Goal: Information Seeking & Learning: Learn about a topic

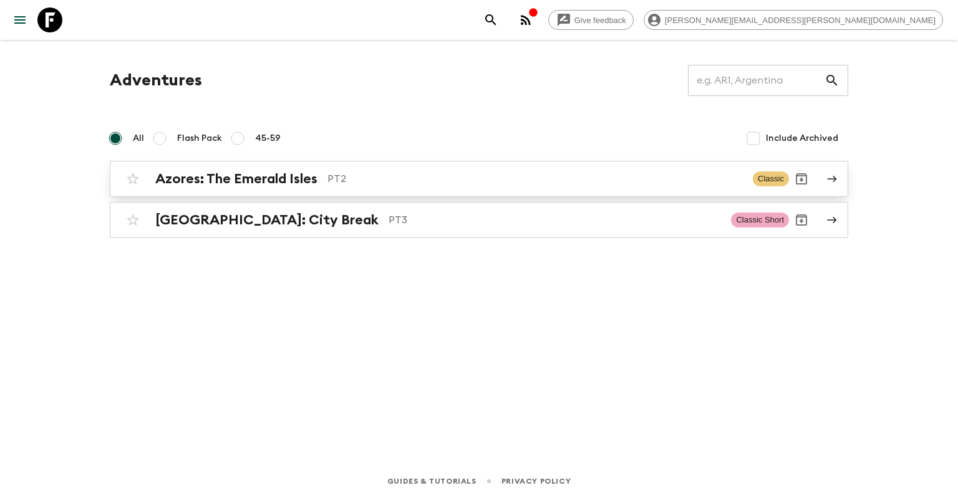
click at [281, 186] on h2 "Azores: The Emerald Isles" at bounding box center [236, 179] width 162 height 16
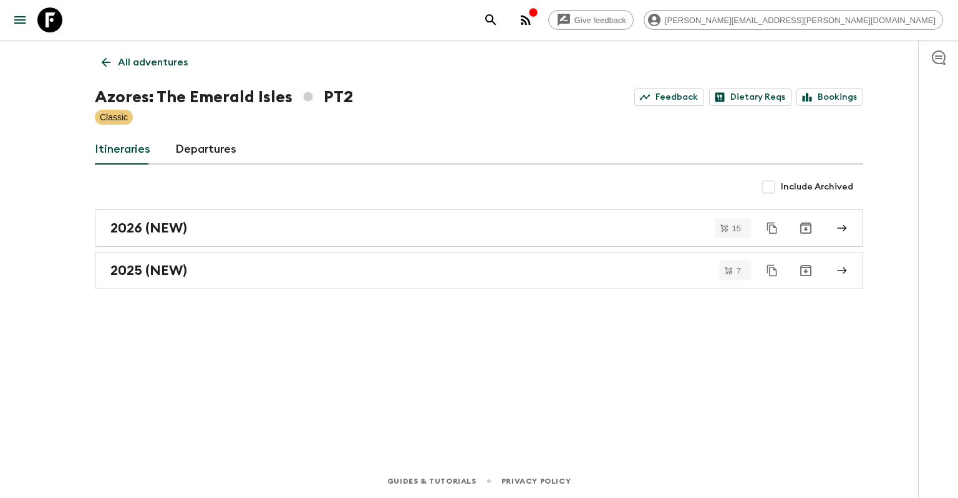
click at [269, 383] on div "All adventures Azores: The Emerald Isles PT2 Feedback Dietary Reqs Bookings Cla…" at bounding box center [479, 235] width 798 height 390
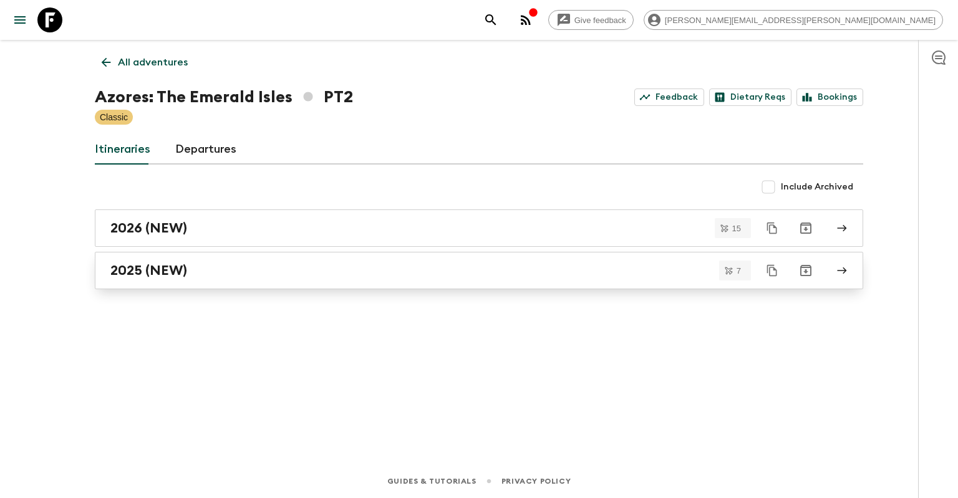
click at [216, 276] on div "2025 (NEW)" at bounding box center [466, 270] width 713 height 16
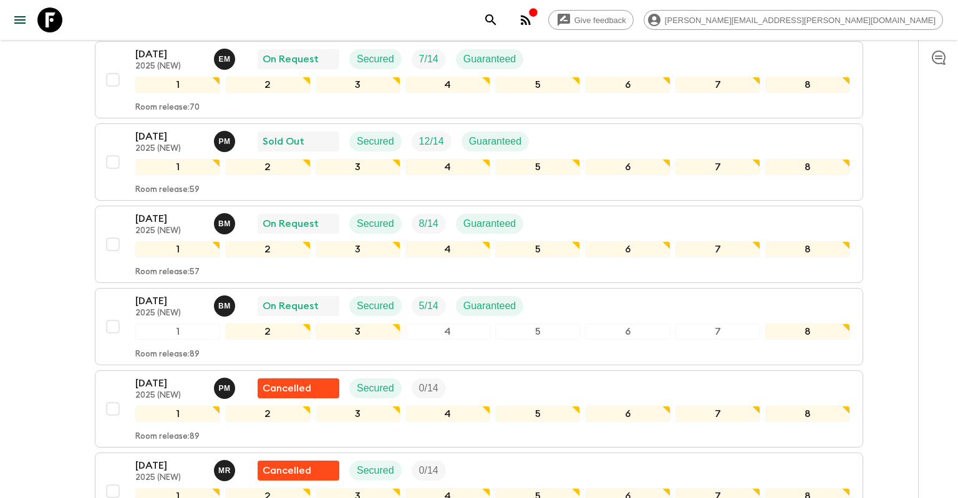
scroll to position [328, 0]
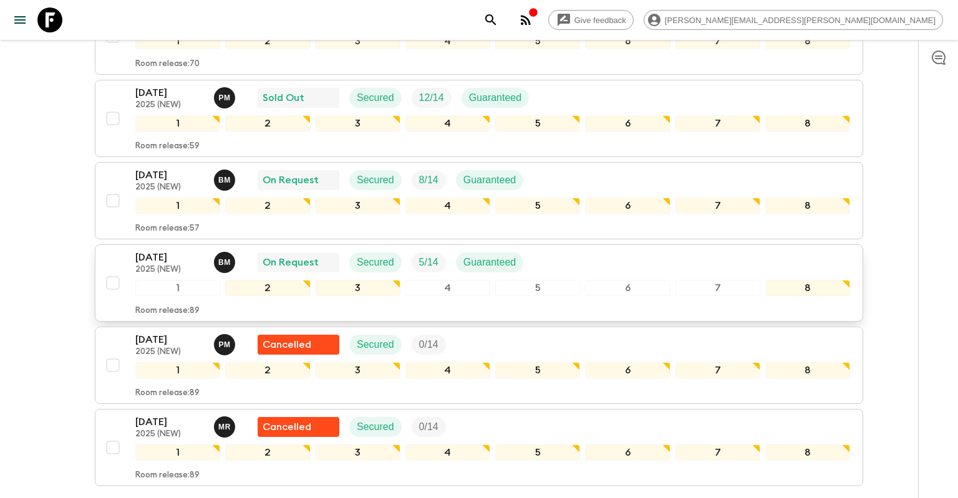
click at [550, 258] on div "[DATE] 2025 (NEW) B M On Request Secured 5 / 14 Guaranteed" at bounding box center [492, 262] width 714 height 25
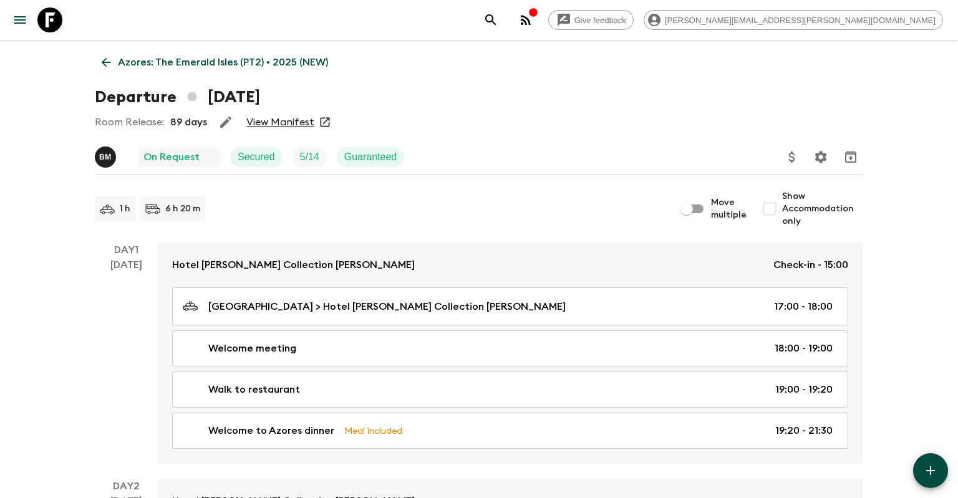
click at [274, 121] on link "View Manifest" at bounding box center [280, 122] width 68 height 12
click at [198, 62] on p "Azores: The Emerald Isles (PT2) • 2025 (NEW)" at bounding box center [223, 62] width 210 height 15
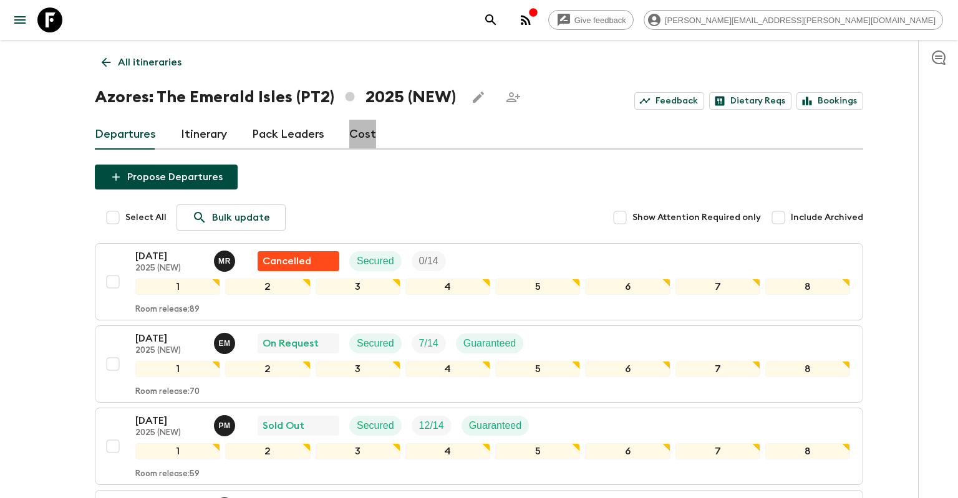
click at [365, 133] on link "Cost" at bounding box center [362, 135] width 27 height 30
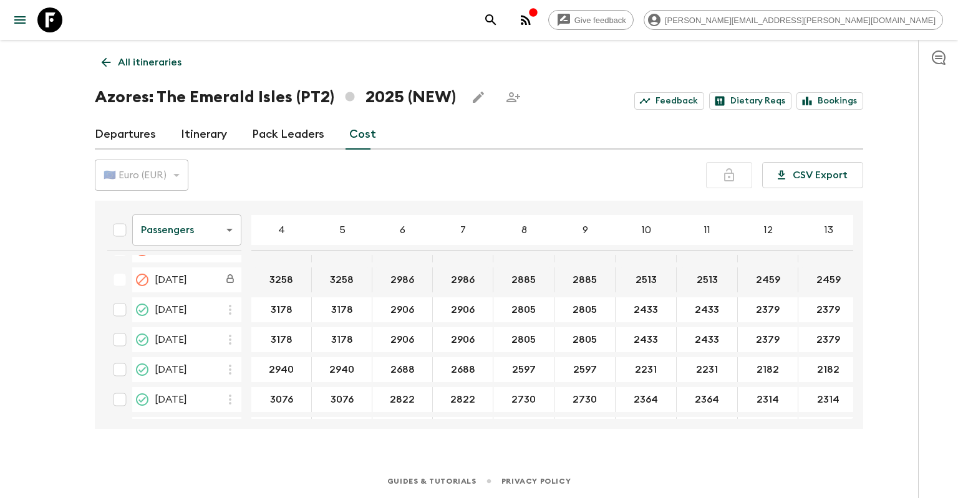
scroll to position [335, 0]
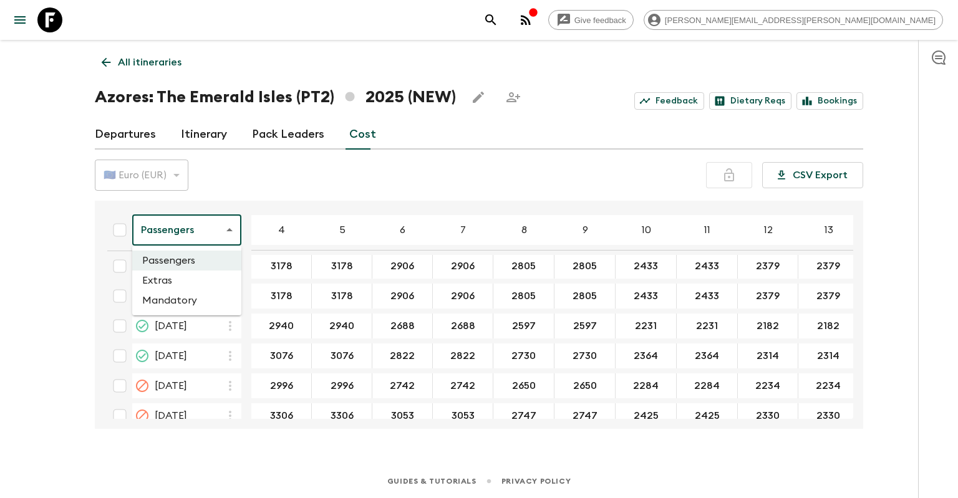
click at [214, 241] on body "Give feedback [PERSON_NAME][EMAIL_ADDRESS][PERSON_NAME][DOMAIN_NAME] All itiner…" at bounding box center [479, 249] width 958 height 498
click at [188, 279] on li "Extras" at bounding box center [186, 281] width 109 height 20
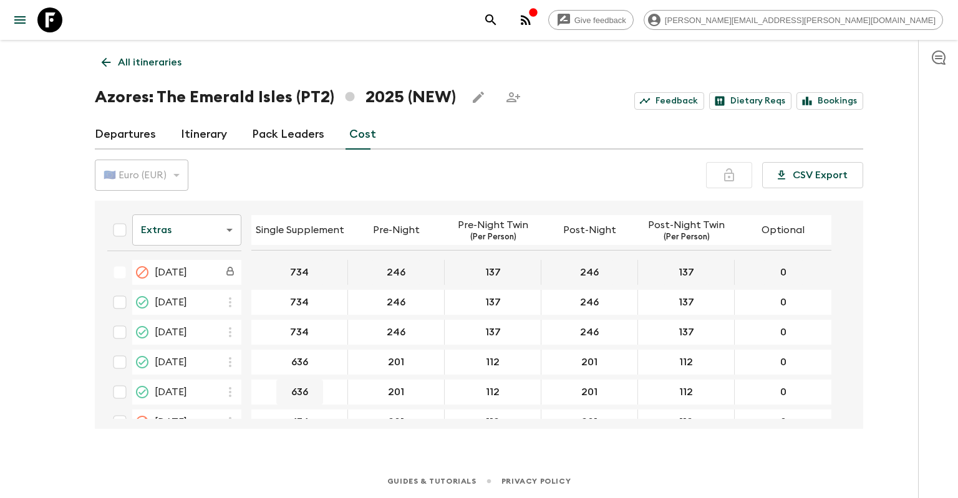
scroll to position [349, 0]
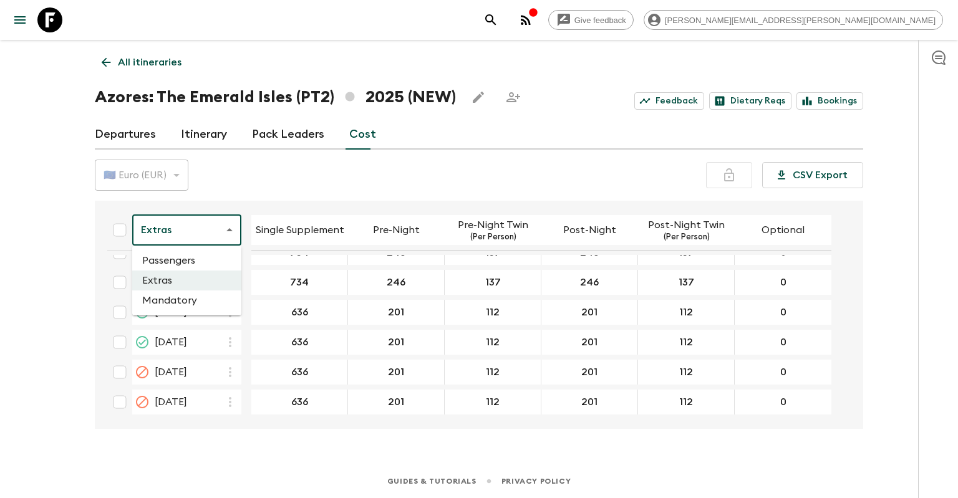
click at [166, 233] on body "Give feedback [PERSON_NAME][EMAIL_ADDRESS][PERSON_NAME][DOMAIN_NAME] All itiner…" at bounding box center [479, 249] width 958 height 498
click at [176, 301] on li "Mandatory" at bounding box center [186, 301] width 109 height 20
